Goal: Task Accomplishment & Management: Use online tool/utility

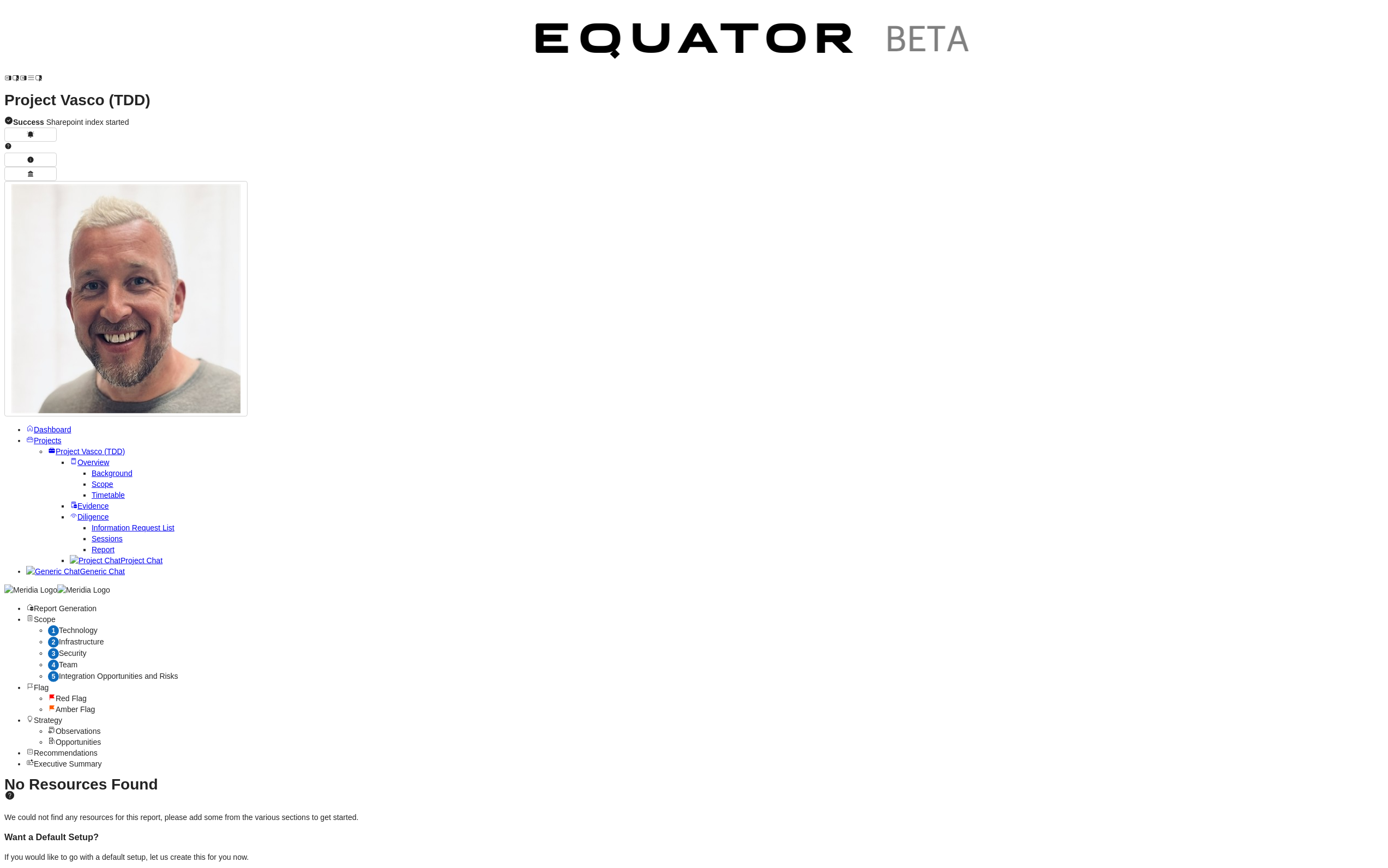
click at [119, 567] on span "Generic Chat" at bounding box center [102, 572] width 45 height 9
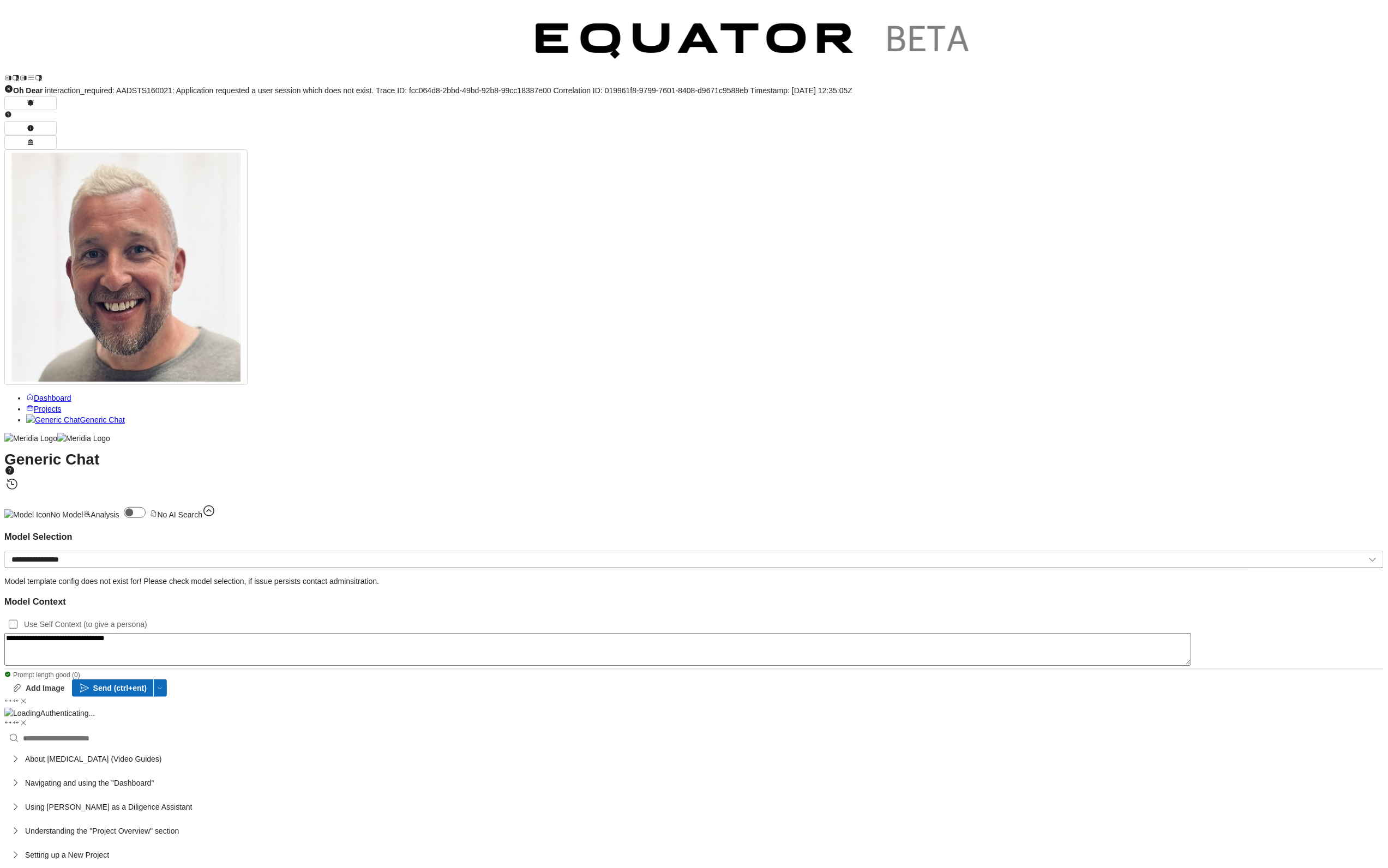
click at [38, 404] on link "Projects" at bounding box center [44, 409] width 36 height 9
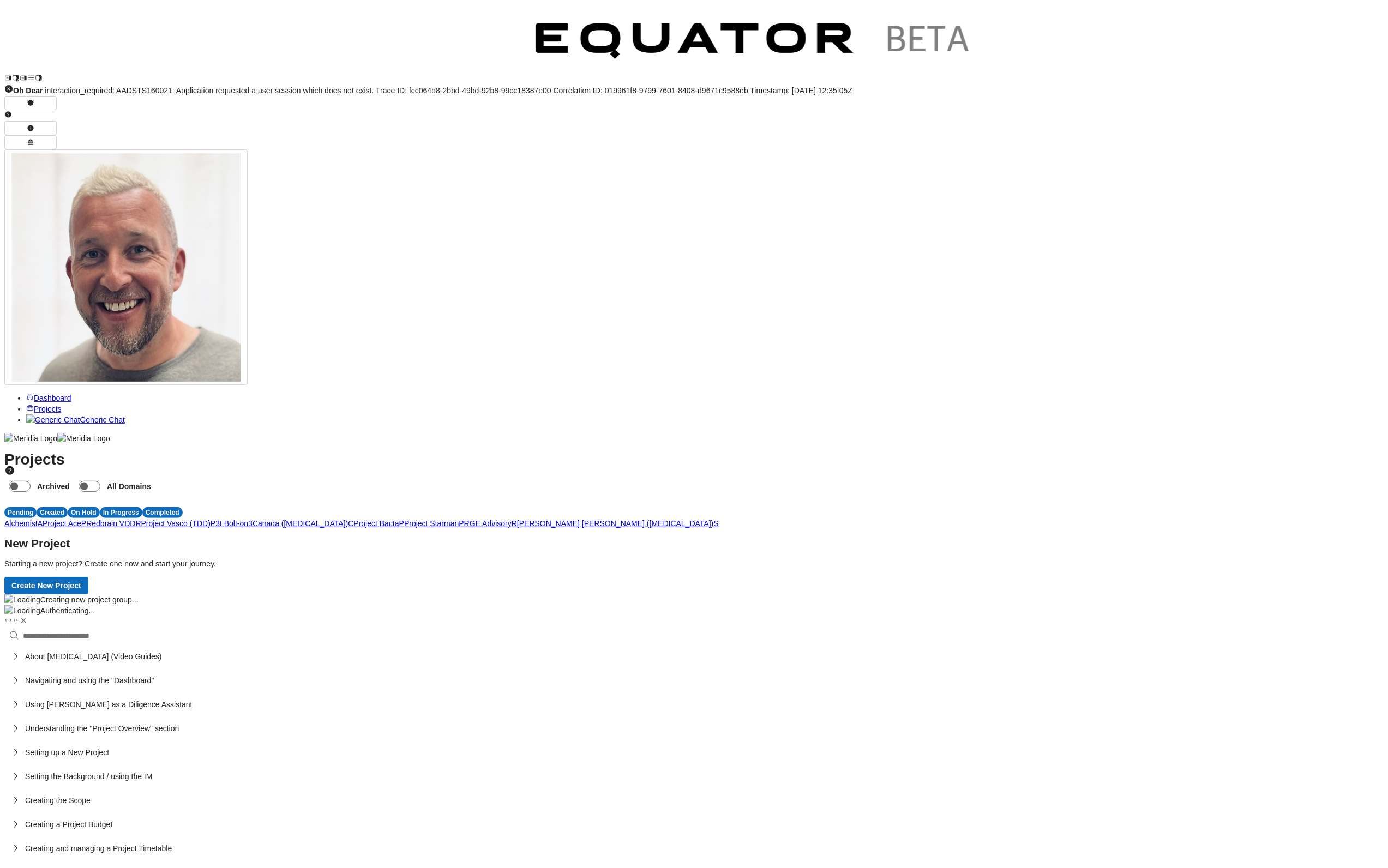
click at [39, 415] on link "Generic Chat" at bounding box center [75, 420] width 98 height 9
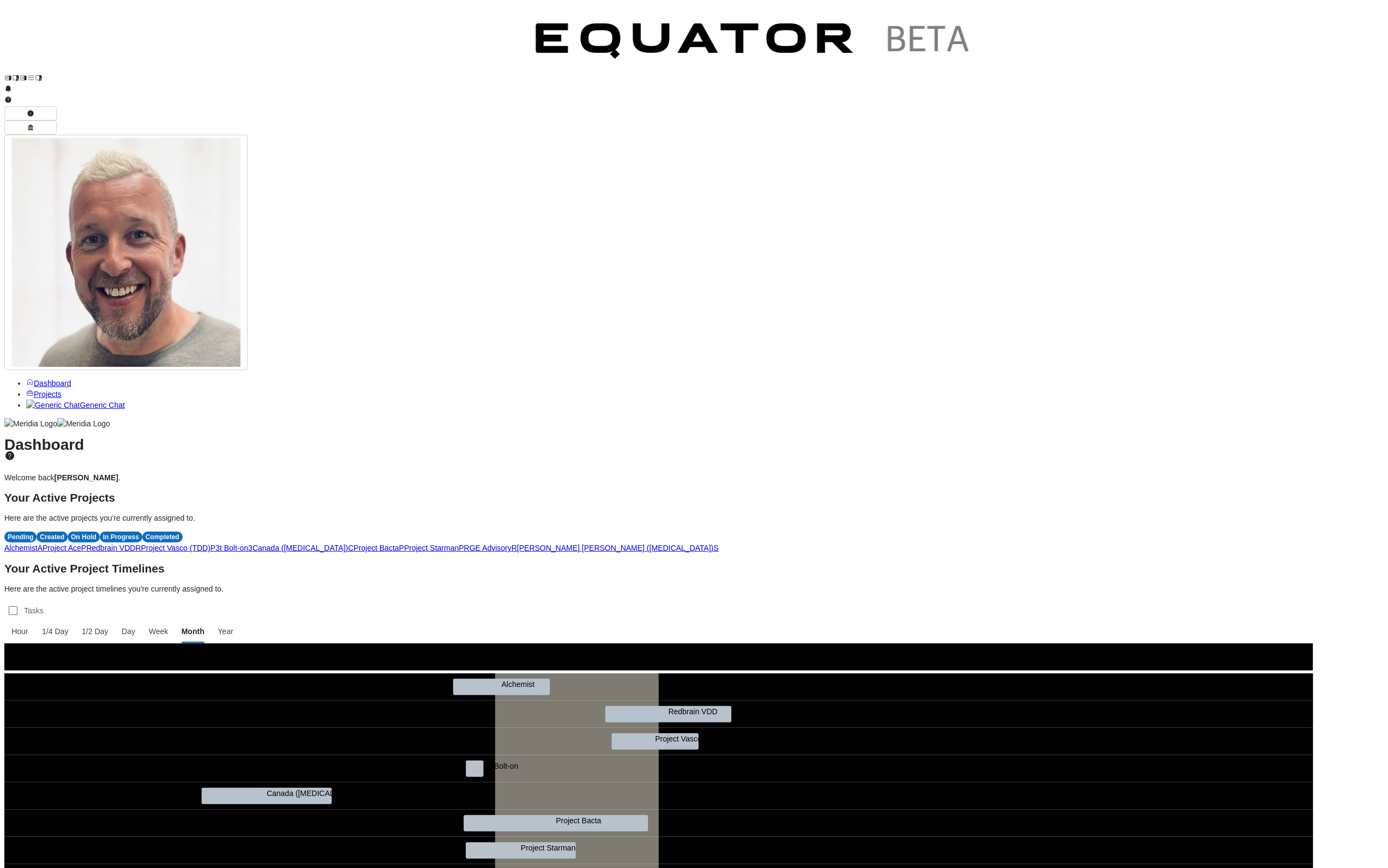
click at [464, 543] on span "P" at bounding box center [460, 548] width 4 height 9
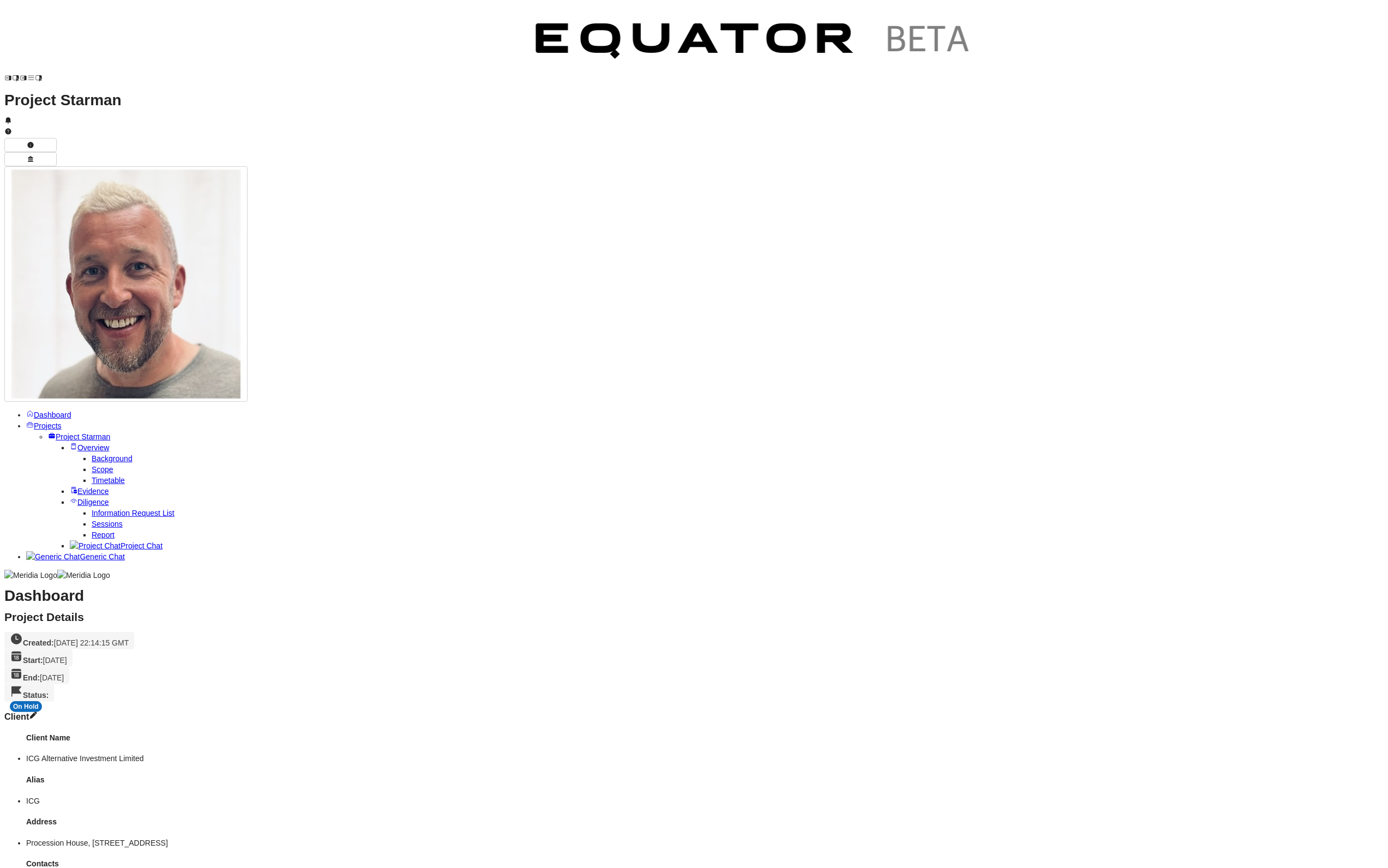
click at [42, 702] on div "On Hold" at bounding box center [26, 707] width 32 height 11
drag, startPoint x: 555, startPoint y: 99, endPoint x: 503, endPoint y: 99, distance: 52.0
click at [503, 97] on div "In Progress" at bounding box center [495, 97] width 43 height 11
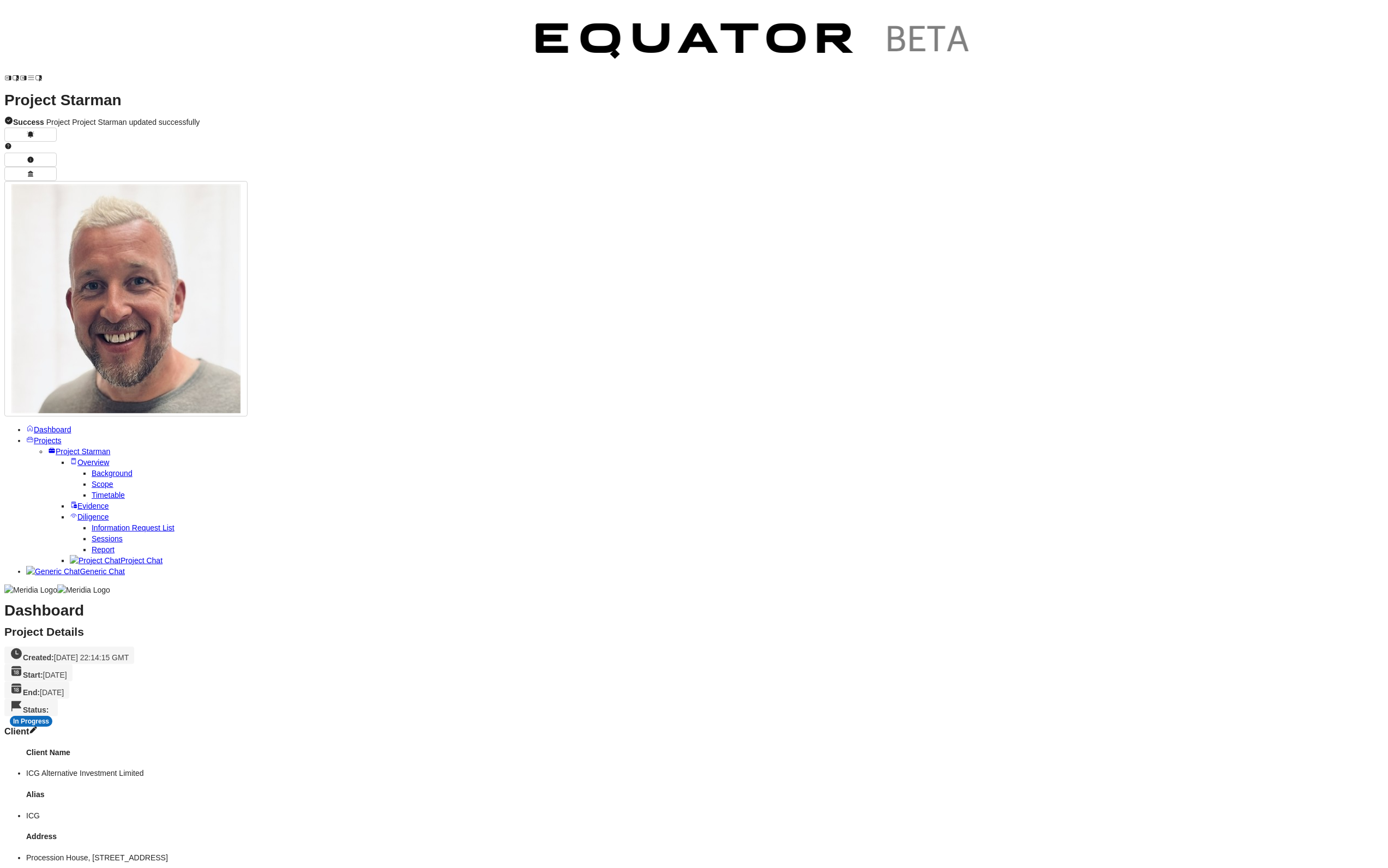
click at [71, 447] on link "Project Starman" at bounding box center [79, 452] width 62 height 9
click at [62, 436] on span "Projects" at bounding box center [47, 440] width 28 height 9
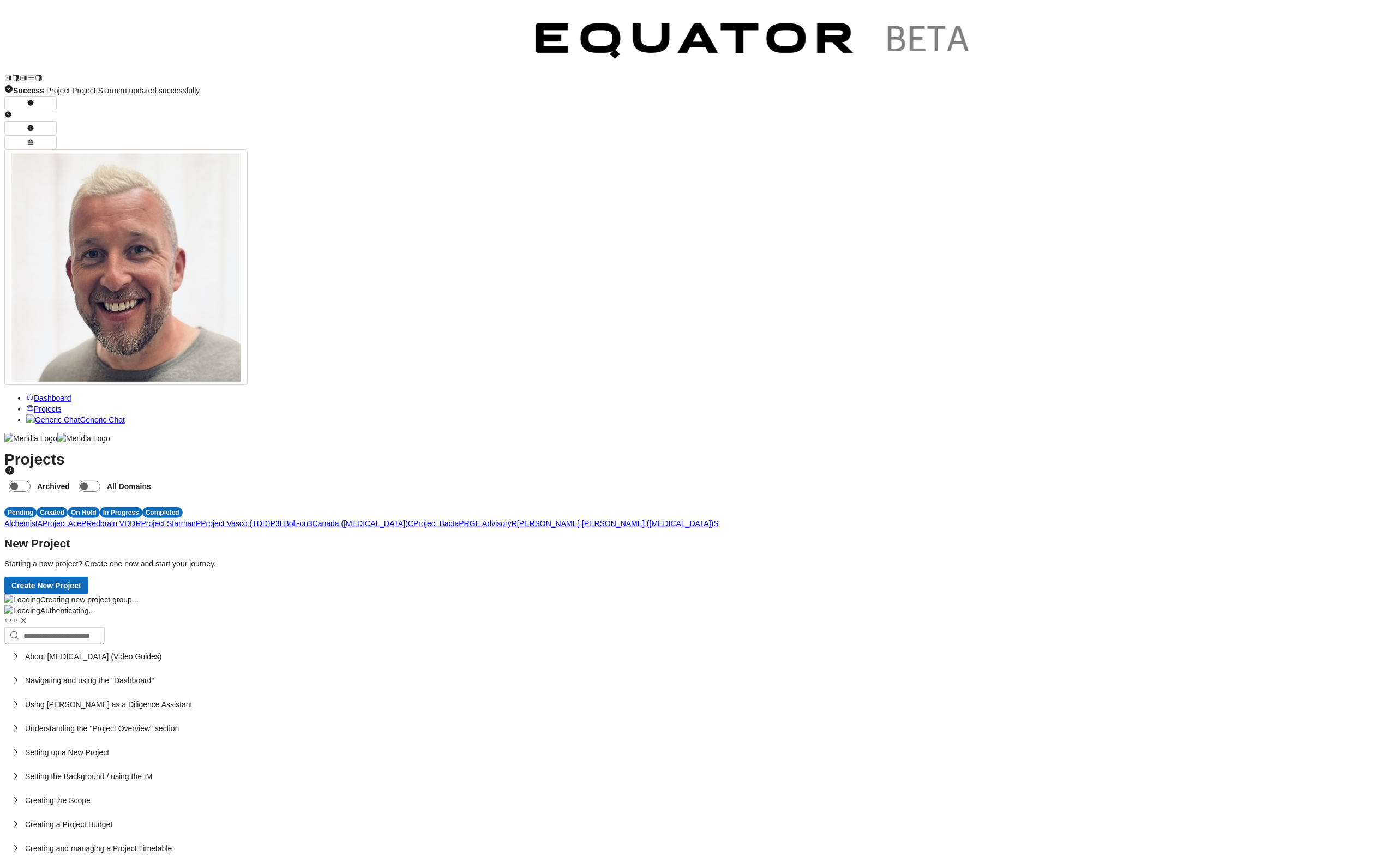
click at [276, 519] on span "P" at bounding box center [272, 523] width 4 height 9
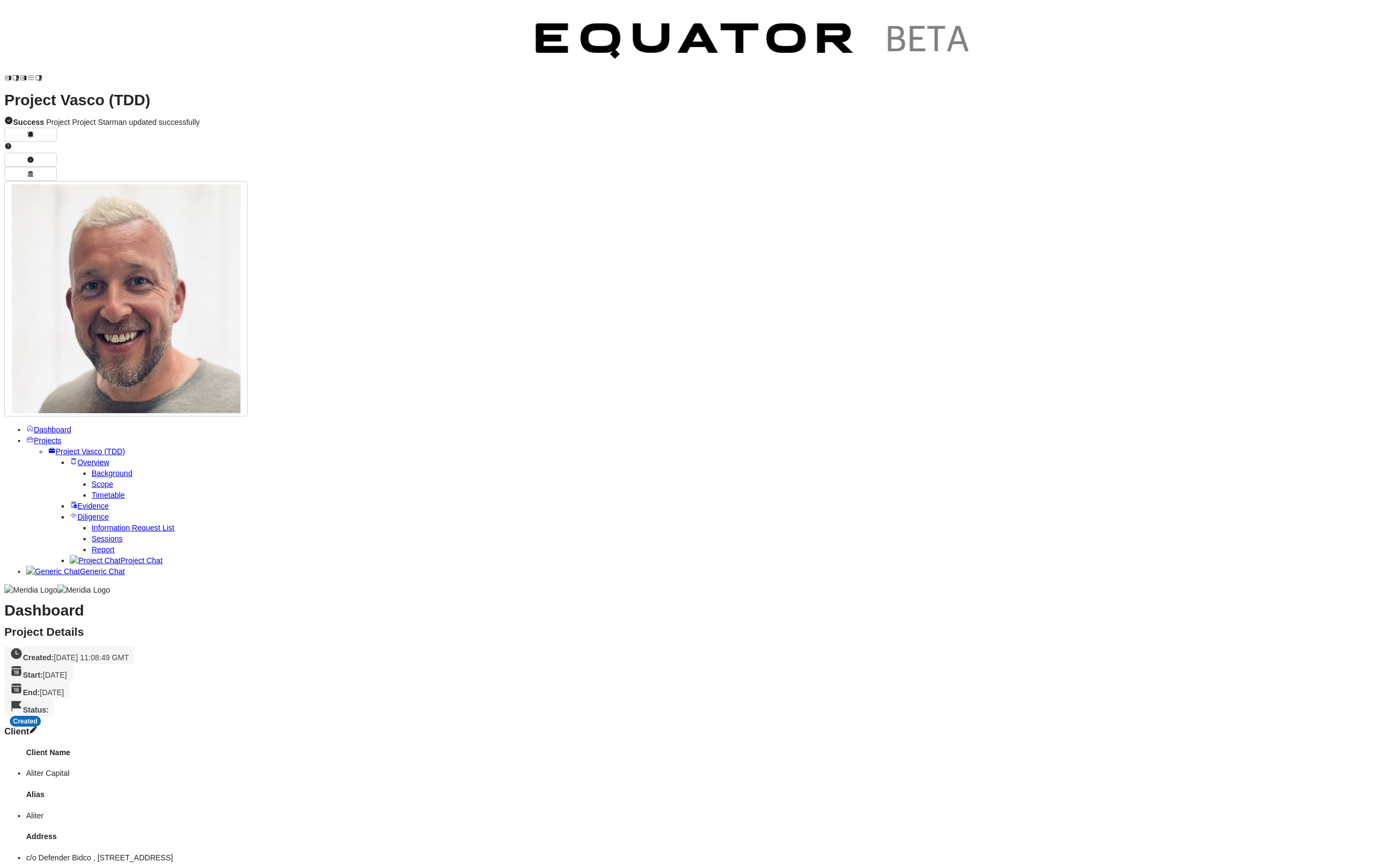
click at [41, 716] on div "Created" at bounding box center [25, 721] width 31 height 11
click at [503, 99] on div "In Progress" at bounding box center [501, 97] width 43 height 11
click at [58, 447] on span "Project Vasco (TDD)" at bounding box center [89, 452] width 69 height 9
click at [62, 436] on span "Projects" at bounding box center [47, 440] width 28 height 9
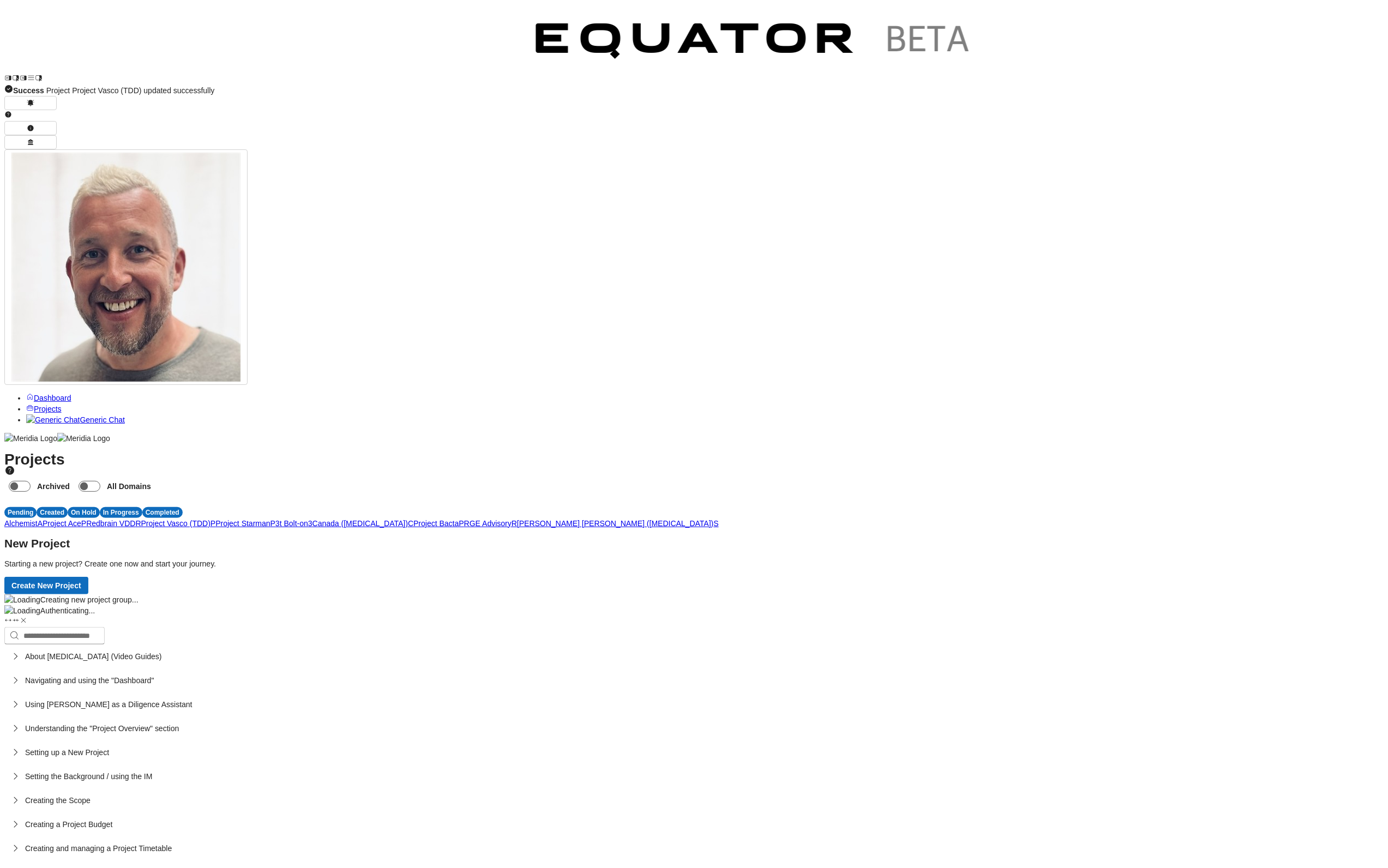
click at [464, 519] on span "P" at bounding box center [460, 523] width 4 height 9
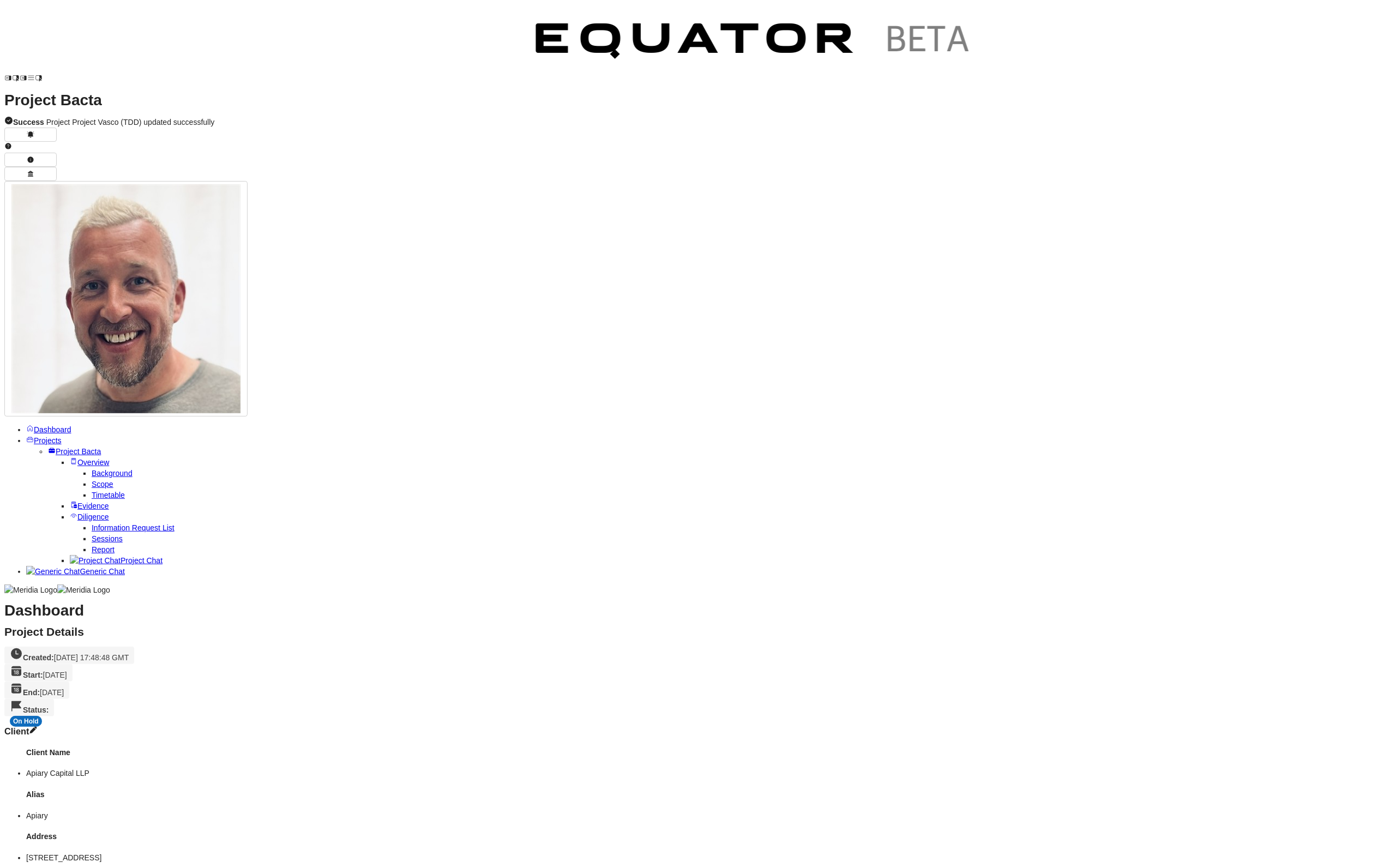
click at [42, 716] on div "On Hold" at bounding box center [26, 721] width 32 height 11
click at [547, 101] on div "Completed" at bounding box center [537, 97] width 40 height 11
click at [51, 436] on span "Projects" at bounding box center [47, 440] width 28 height 9
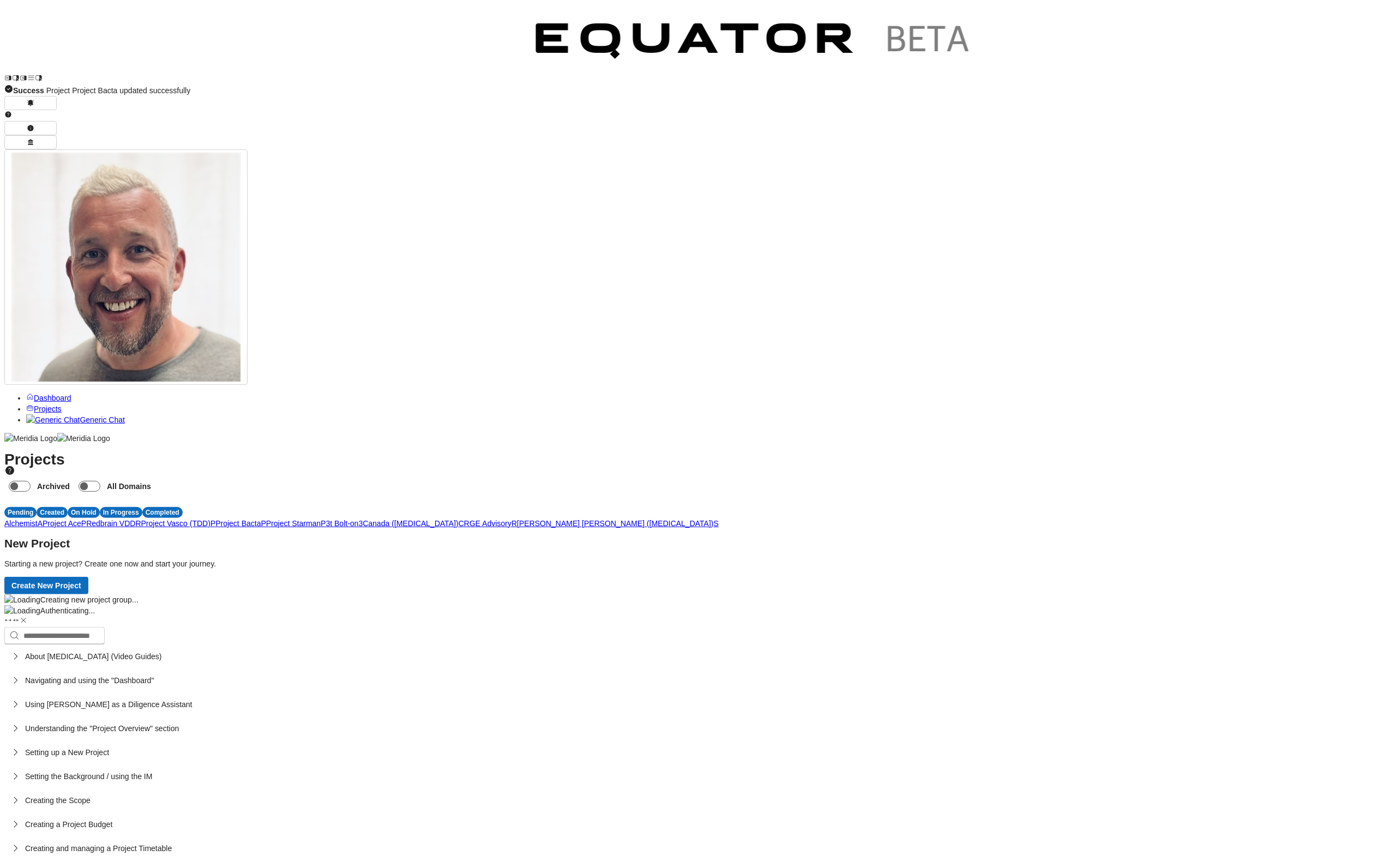
click at [326, 519] on span "P" at bounding box center [322, 523] width 4 height 9
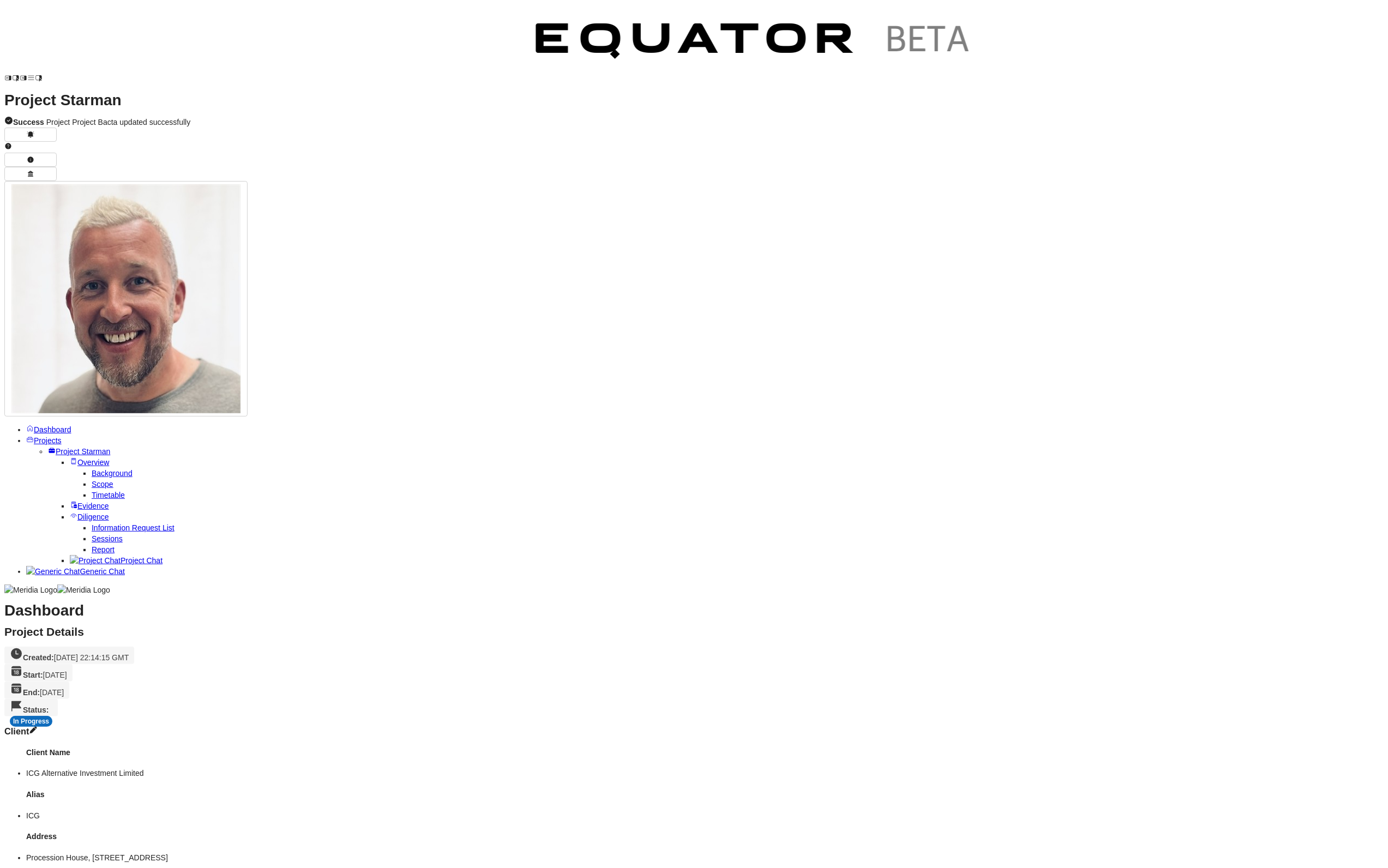
click at [78, 458] on span "Overview" at bounding box center [93, 463] width 31 height 9
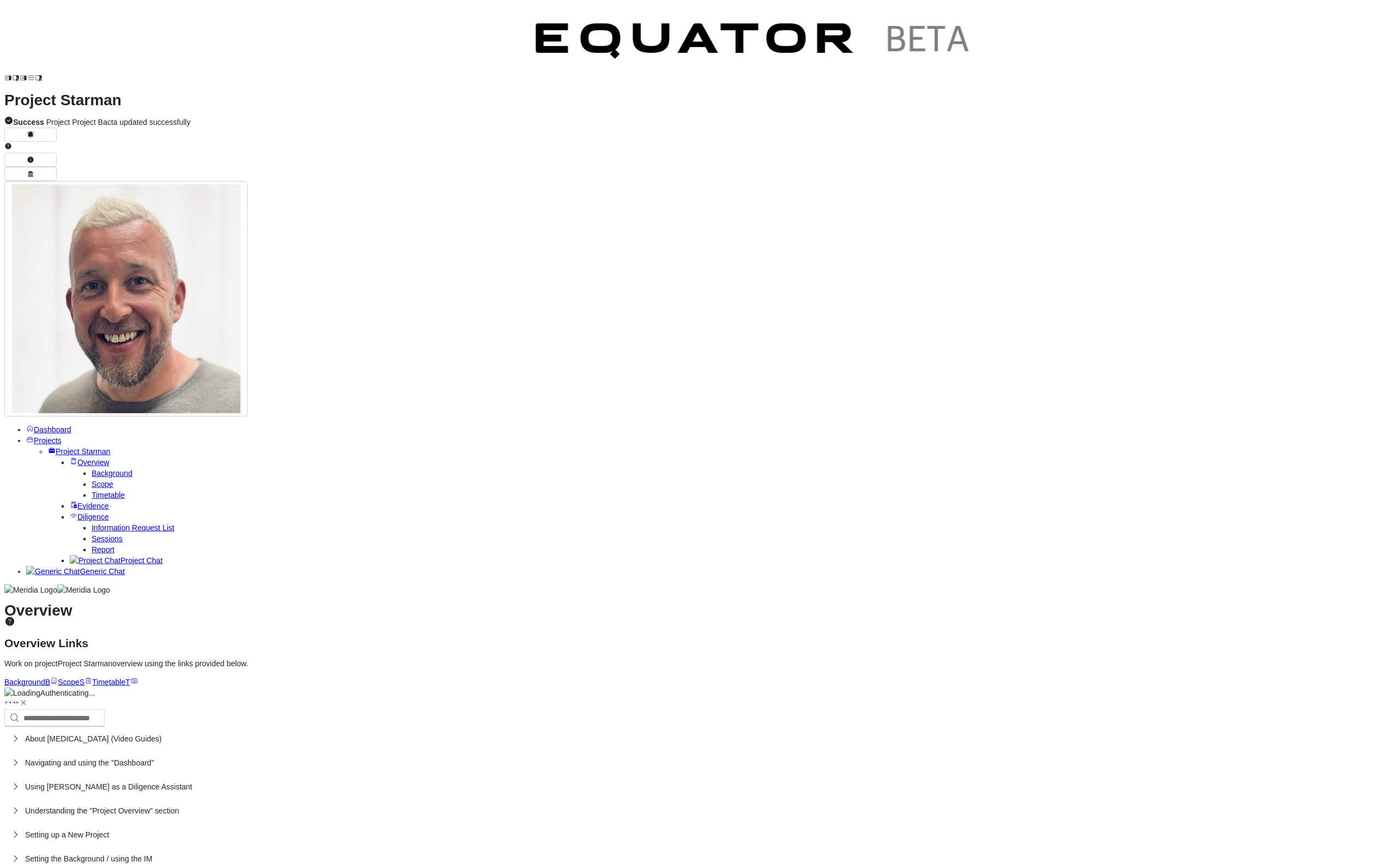
click at [55, 447] on span "Project Starman" at bounding box center [82, 452] width 55 height 9
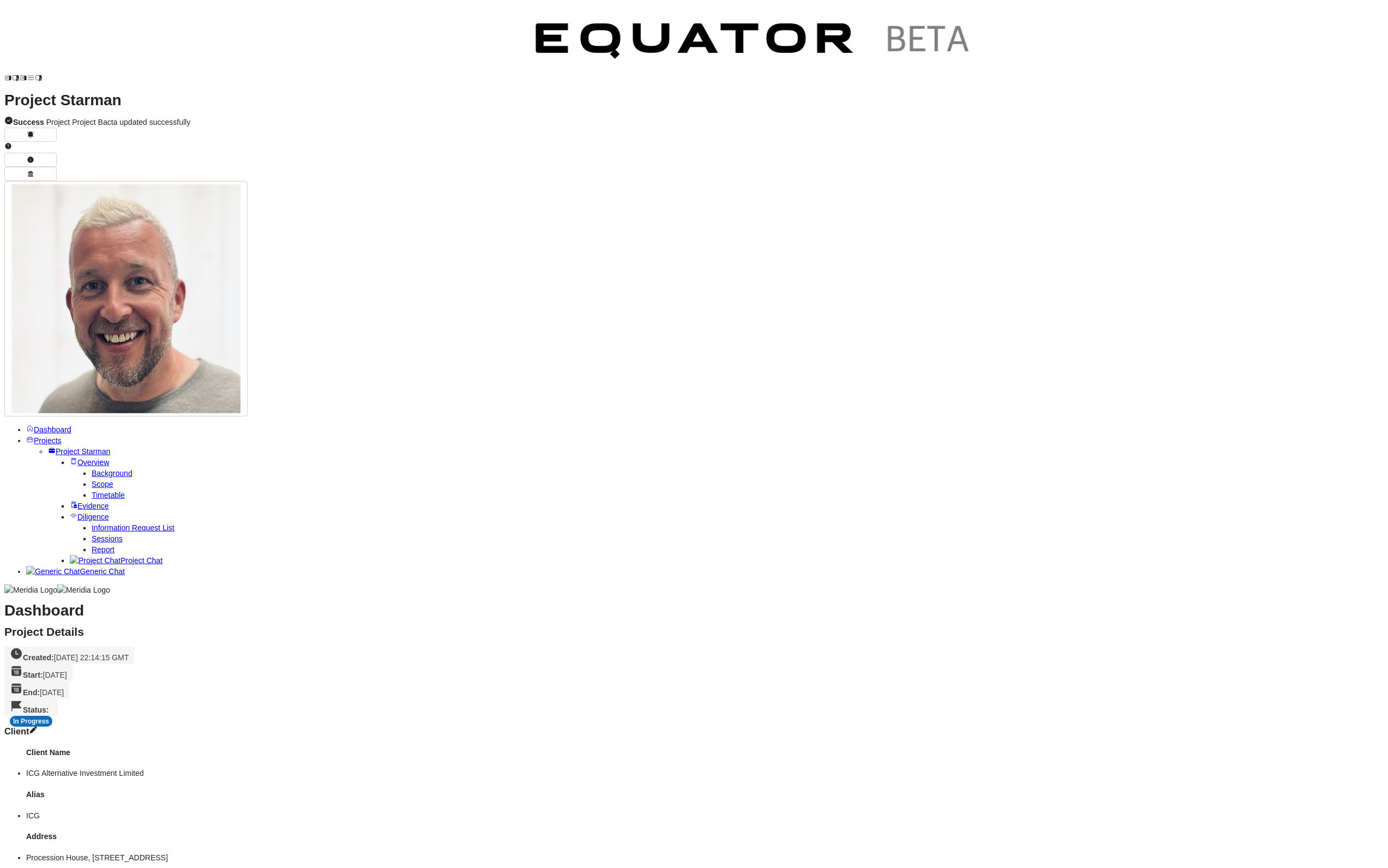
scroll to position [78, 0]
click at [73, 447] on span "Project Starman" at bounding box center [82, 452] width 55 height 9
click at [78, 458] on span "Overview" at bounding box center [93, 463] width 31 height 9
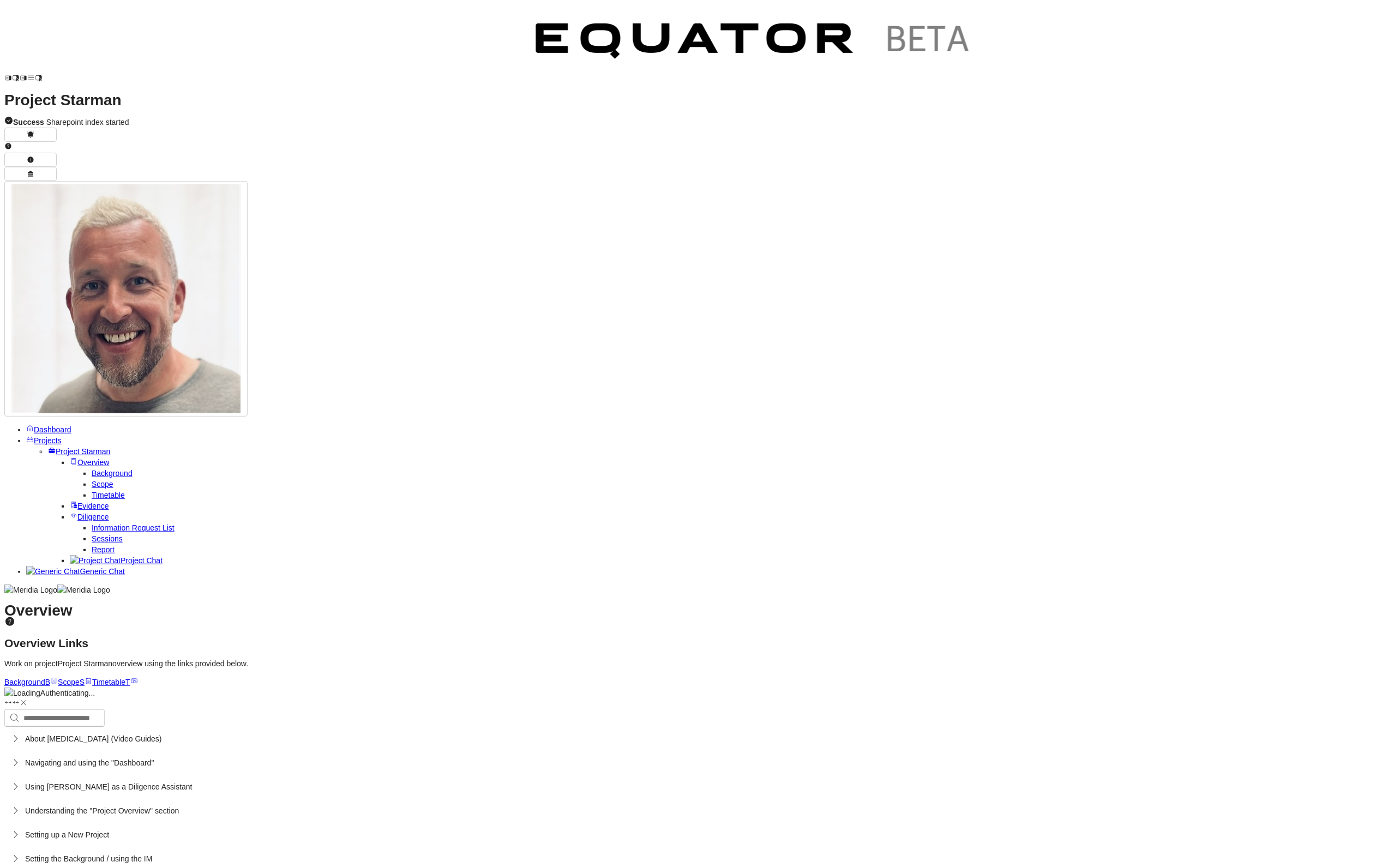
click at [72, 447] on link "Project Starman" at bounding box center [79, 452] width 62 height 9
